Goal: Find contact information

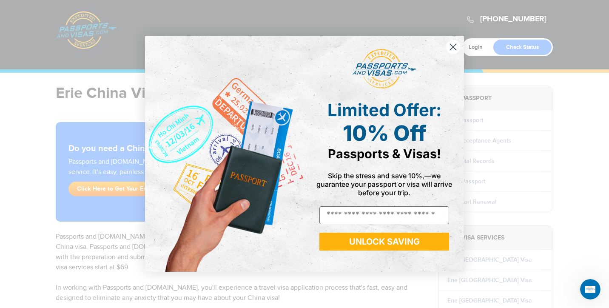
click at [453, 43] on circle "Close dialog" at bounding box center [453, 47] width 14 height 14
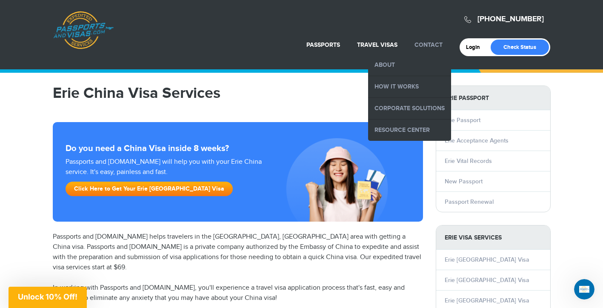
click at [425, 41] on link "Contact" at bounding box center [428, 44] width 28 height 7
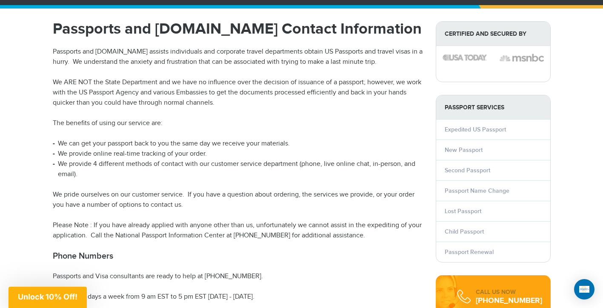
scroll to position [23, 0]
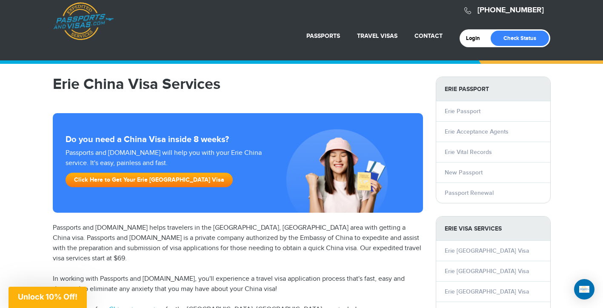
scroll to position [20, 0]
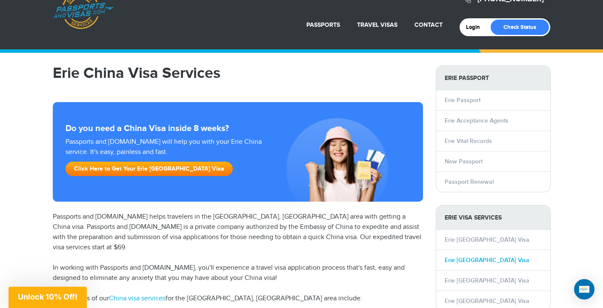
click at [464, 257] on link "Erie [GEOGRAPHIC_DATA] Visa" at bounding box center [487, 260] width 85 height 7
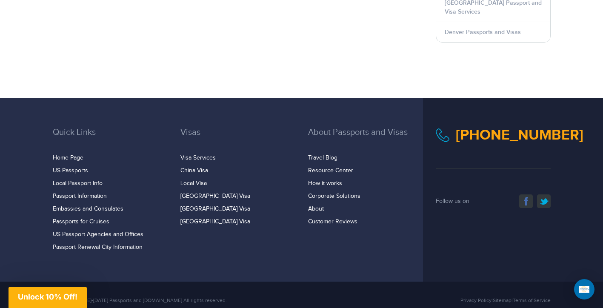
scroll to position [565, 0]
